Goal: Navigation & Orientation: Find specific page/section

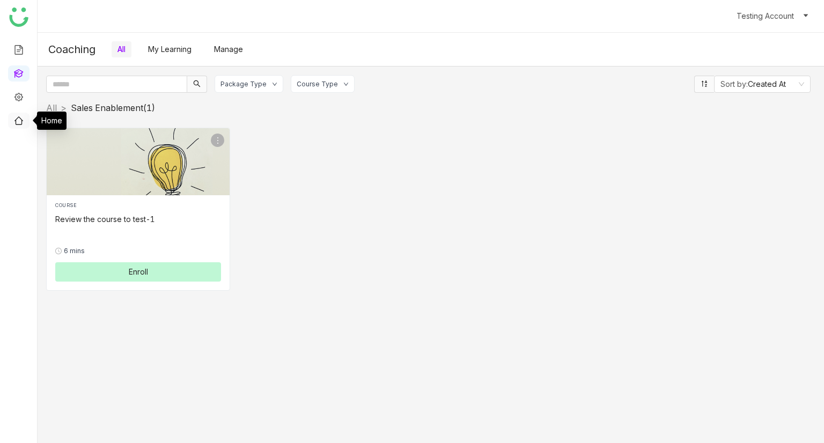
click at [19, 119] on link at bounding box center [19, 119] width 10 height 9
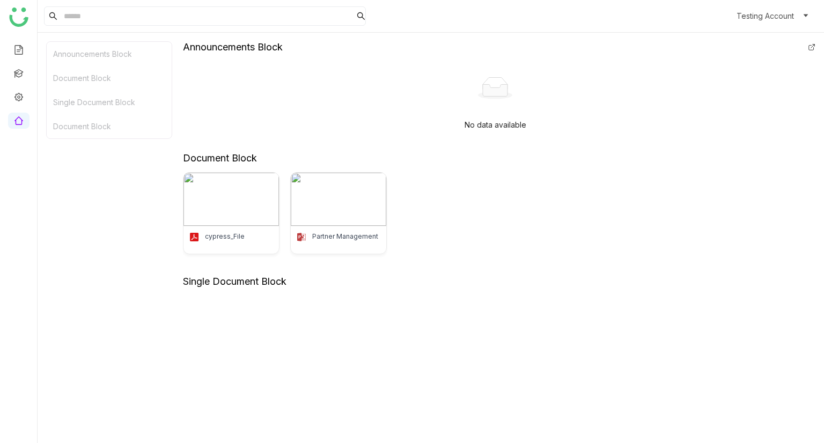
click at [105, 80] on div "Document Block" at bounding box center [109, 78] width 125 height 24
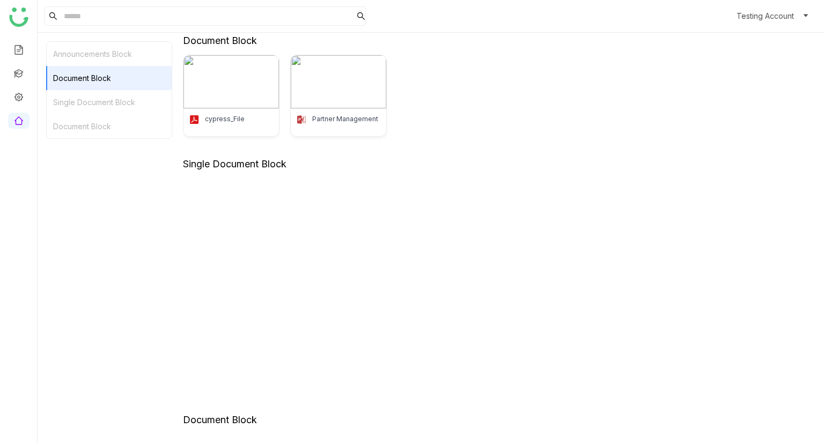
scroll to position [120, 0]
